Goal: Information Seeking & Learning: Check status

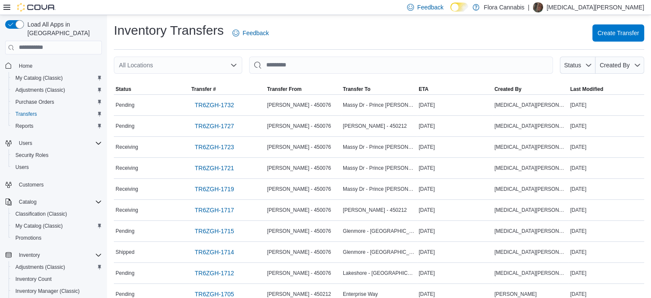
click at [379, 46] on div "Inventory Transfers Feedback Create Transfer" at bounding box center [379, 36] width 531 height 28
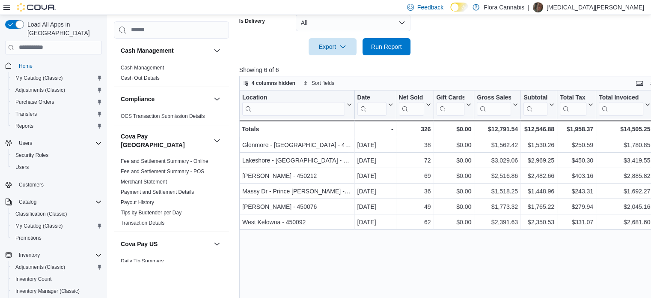
scroll to position [670, 0]
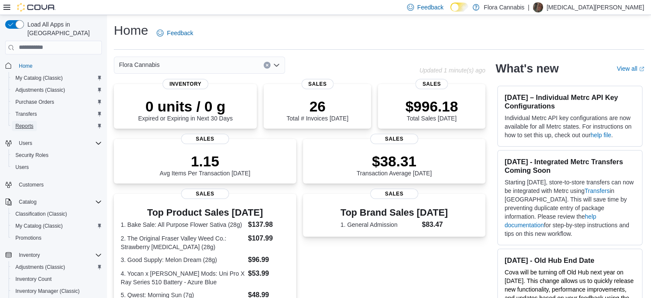
click at [30, 122] on span "Reports" at bounding box center [24, 125] width 18 height 7
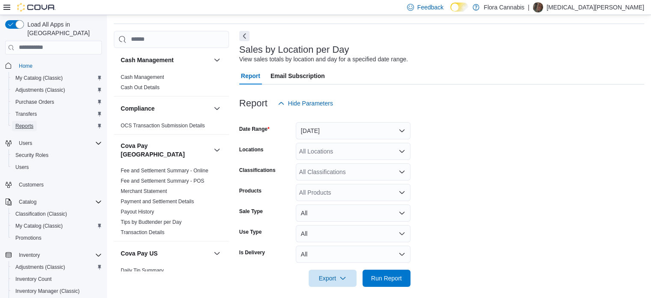
scroll to position [31, 0]
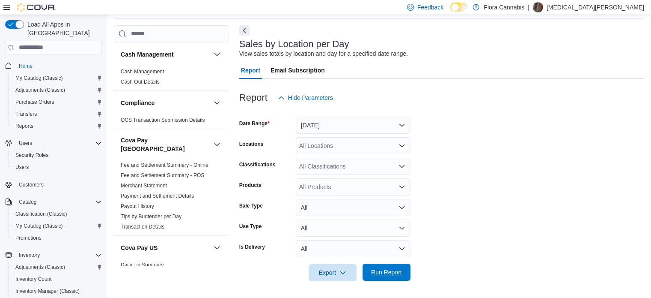
click at [386, 269] on span "Run Report" at bounding box center [386, 272] width 31 height 9
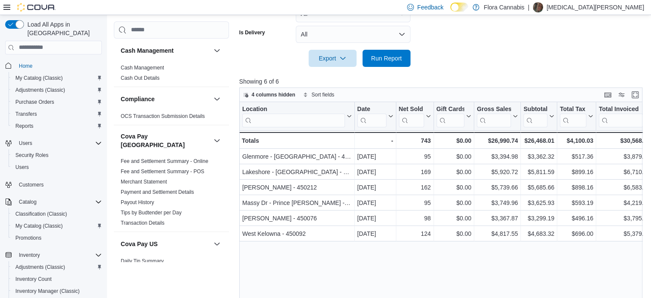
scroll to position [31, 0]
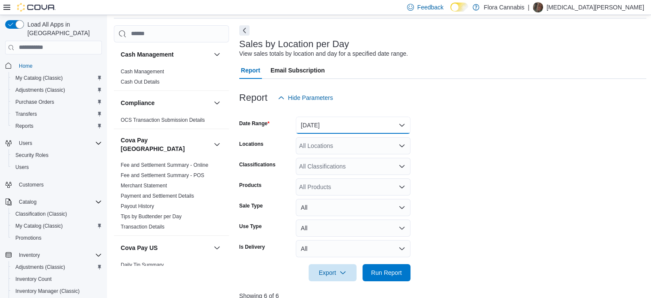
click at [346, 126] on button "Yesterday" at bounding box center [353, 125] width 115 height 17
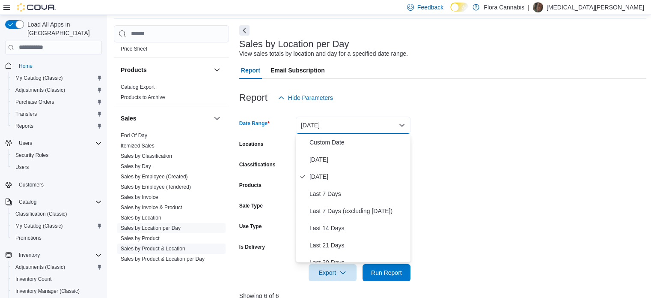
scroll to position [739, 0]
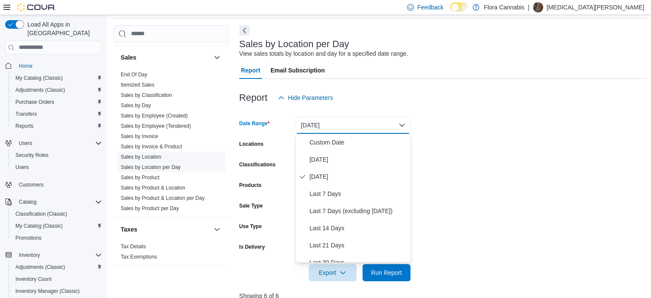
click at [178, 152] on span "Sales by Location" at bounding box center [171, 157] width 108 height 10
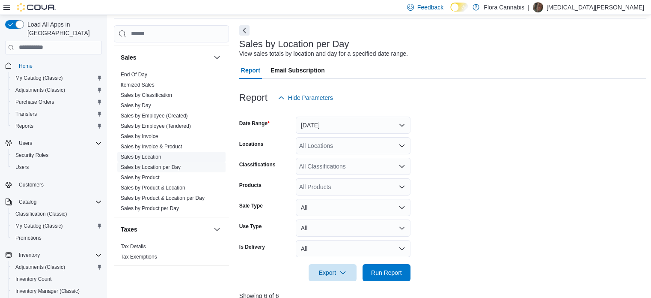
click at [148, 154] on link "Sales by Location" at bounding box center [141, 157] width 41 height 6
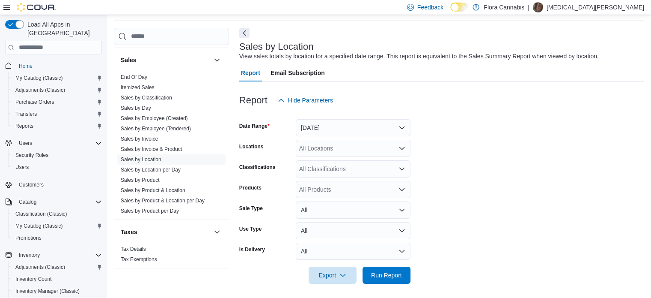
scroll to position [31, 0]
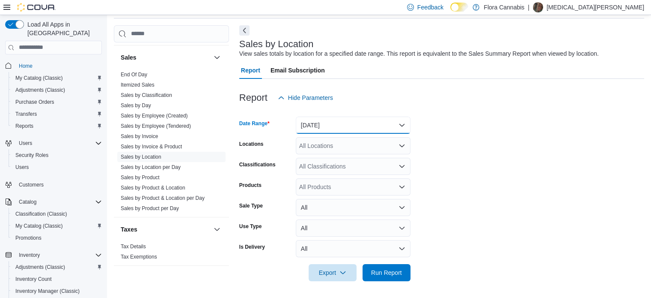
click at [364, 120] on button "Yesterday" at bounding box center [353, 125] width 115 height 17
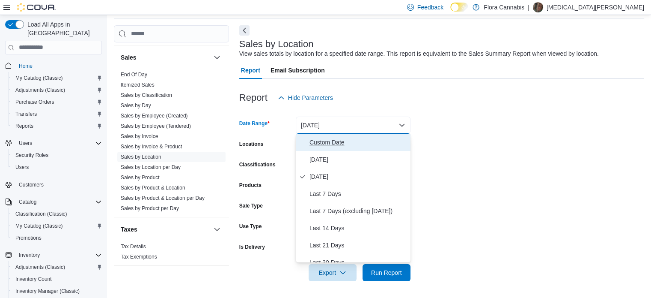
click at [335, 143] on span "Custom Date" at bounding box center [359, 142] width 98 height 10
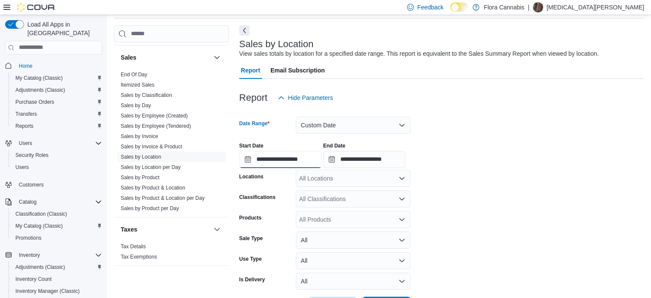
click at [293, 157] on input "**********" at bounding box center [280, 159] width 82 height 17
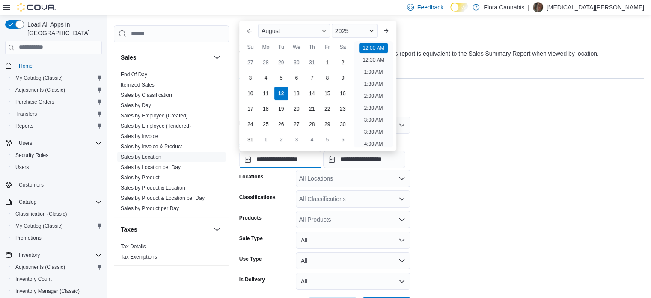
scroll to position [27, 0]
click at [331, 66] on div "1" at bounding box center [327, 62] width 15 height 15
type input "**********"
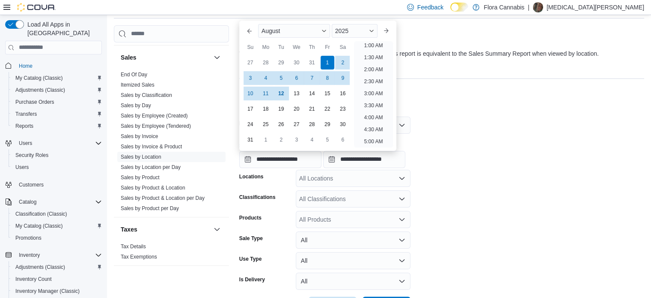
scroll to position [2, 0]
click at [424, 143] on div "**********" at bounding box center [441, 151] width 405 height 33
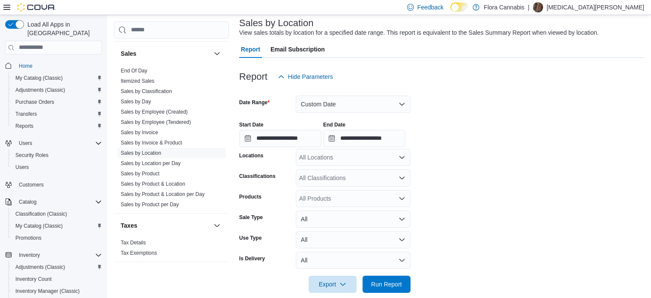
scroll to position [64, 0]
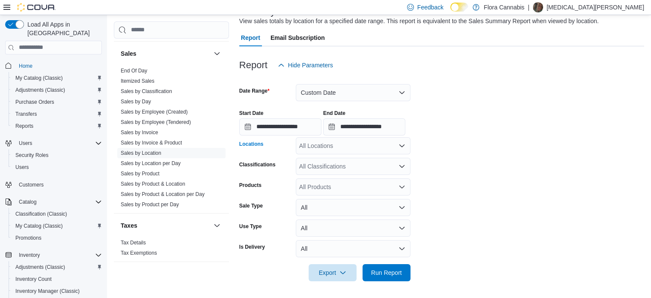
click at [374, 144] on div "All Locations" at bounding box center [353, 145] width 115 height 17
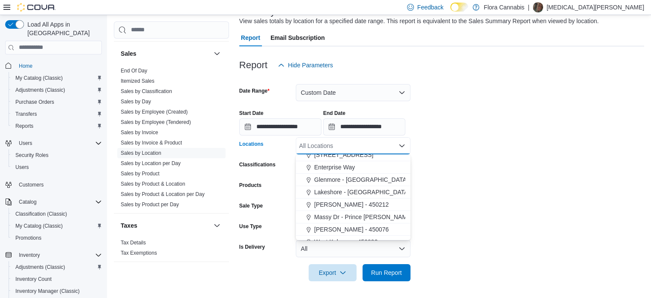
scroll to position [26, 0]
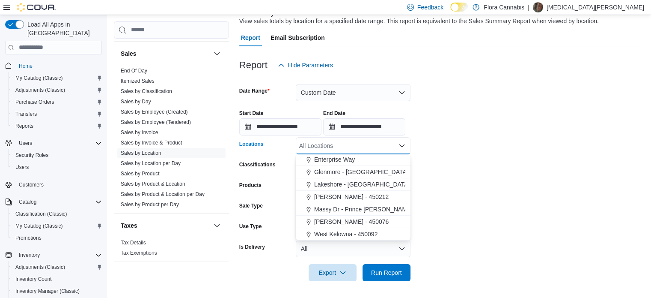
click at [467, 211] on form "**********" at bounding box center [441, 177] width 405 height 207
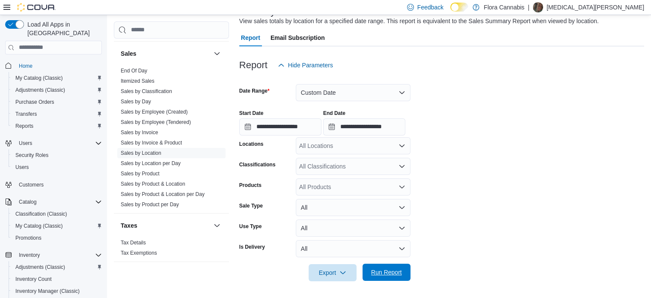
click at [392, 279] on span "Run Report" at bounding box center [387, 271] width 38 height 17
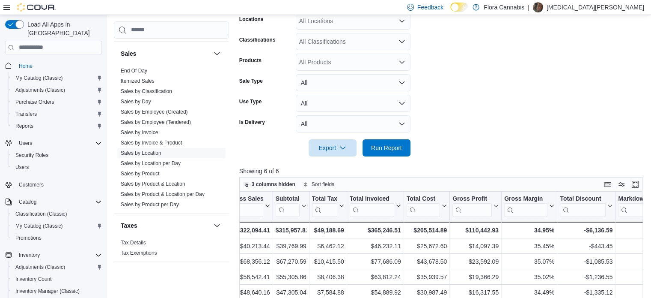
scroll to position [184, 0]
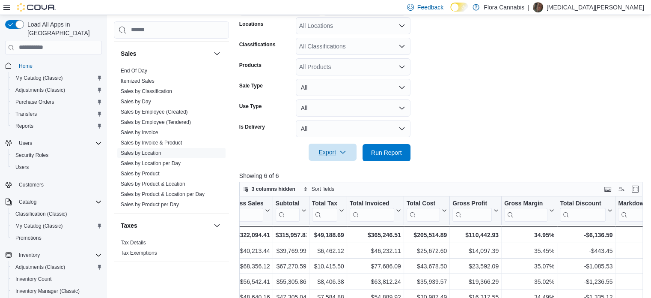
click at [344, 155] on span "Export" at bounding box center [333, 151] width 38 height 17
click at [343, 169] on span "Export to Excel" at bounding box center [334, 169] width 39 height 7
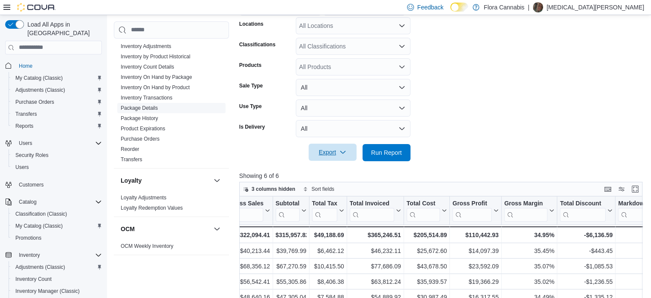
scroll to position [353, 0]
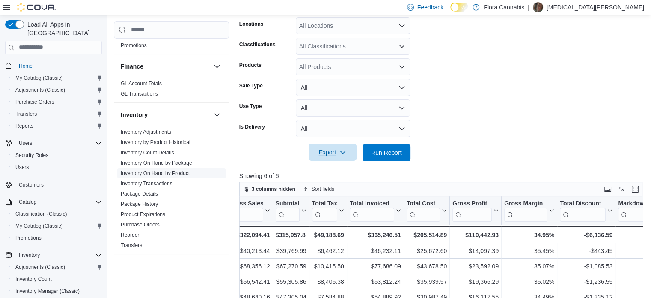
click at [169, 168] on span "Inventory On Hand by Product" at bounding box center [171, 173] width 108 height 10
click at [168, 170] on link "Inventory On Hand by Product" at bounding box center [155, 173] width 69 height 6
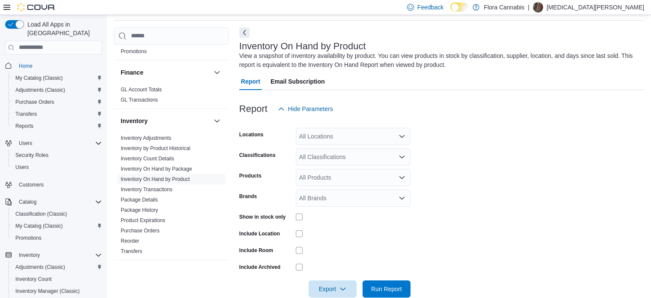
scroll to position [29, 0]
click at [343, 135] on div "All Locations" at bounding box center [353, 136] width 115 height 17
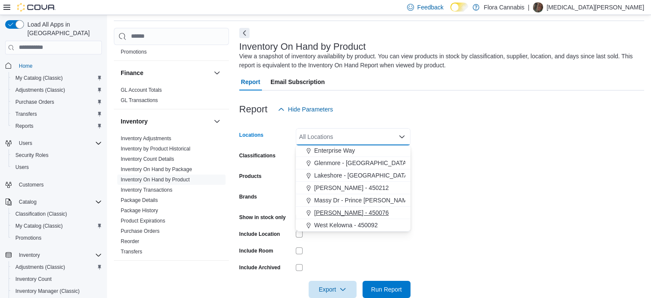
click at [338, 209] on span "[PERSON_NAME] - 450076" at bounding box center [351, 212] width 75 height 9
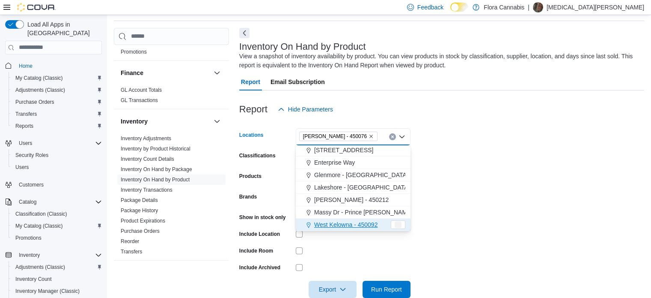
scroll to position [14, 0]
click at [438, 190] on form "Locations Vernon - 450076 Combo box. Selected. Vernon - 450076. Press Backspace…" at bounding box center [441, 208] width 405 height 180
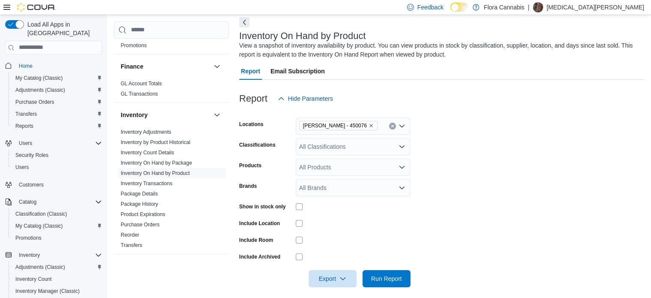
scroll to position [45, 0]
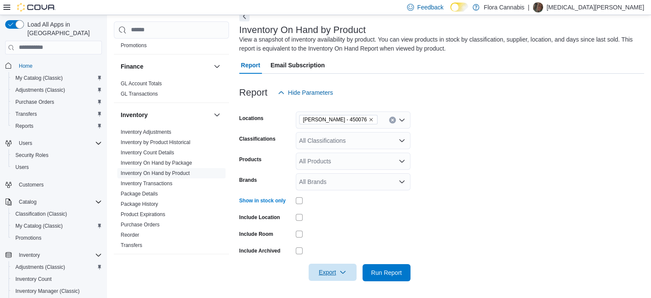
click at [342, 276] on span "Export" at bounding box center [333, 271] width 38 height 17
click at [346, 222] on span "Export to Excel" at bounding box center [334, 219] width 39 height 7
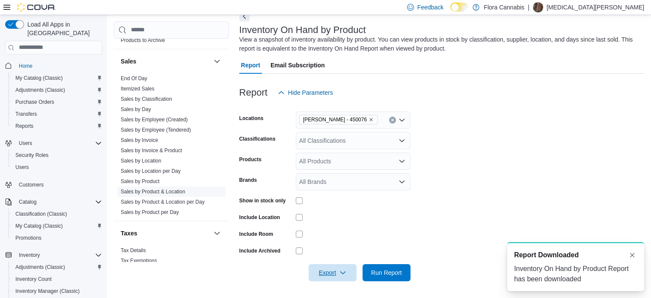
scroll to position [739, 0]
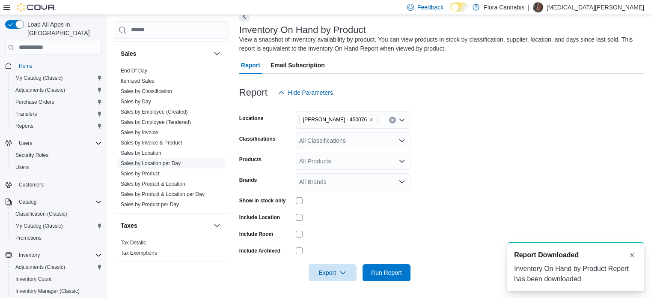
click at [151, 160] on link "Sales by Location per Day" at bounding box center [151, 163] width 60 height 6
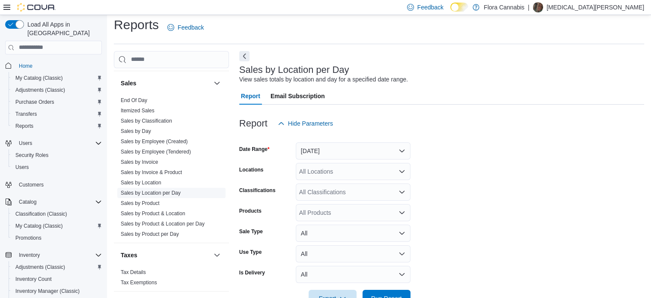
scroll to position [20, 0]
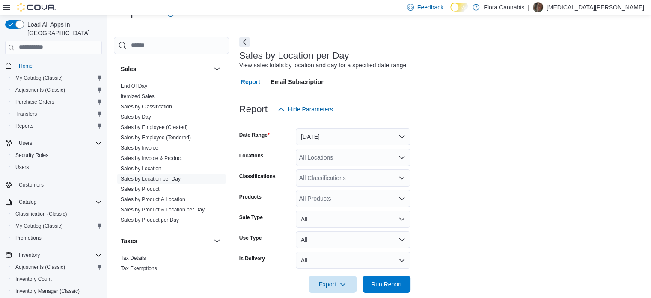
click at [616, 100] on div at bounding box center [441, 95] width 405 height 10
click at [523, 200] on form "Date Range Yesterday Locations All Locations Classifications All Classification…" at bounding box center [441, 205] width 405 height 175
click at [373, 135] on button "Yesterday" at bounding box center [353, 136] width 115 height 17
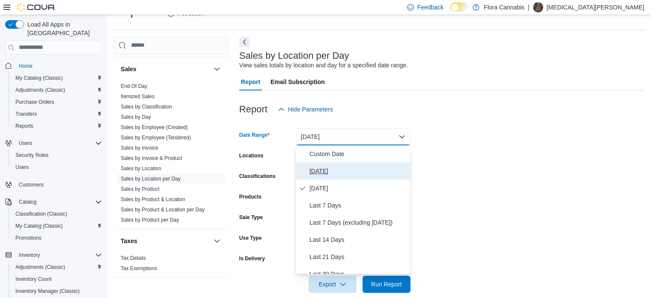
click at [321, 167] on span "[DATE]" at bounding box center [359, 171] width 98 height 10
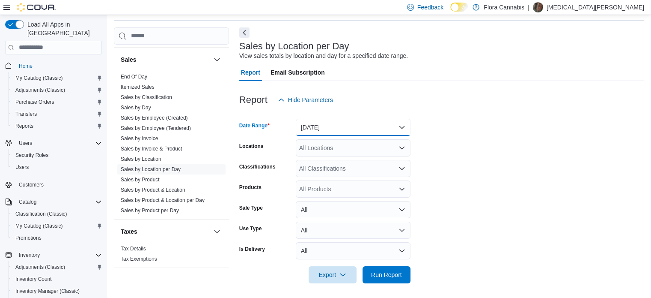
scroll to position [31, 0]
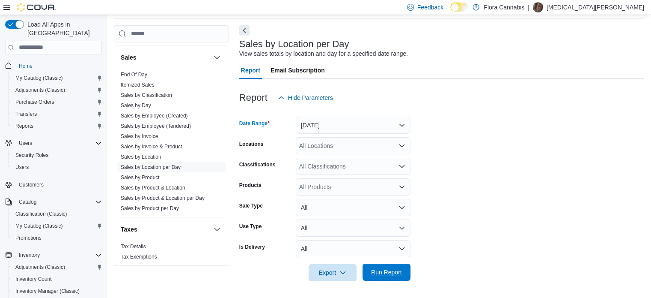
click at [387, 265] on span "Run Report" at bounding box center [387, 271] width 38 height 17
